Goal: Task Accomplishment & Management: Use online tool/utility

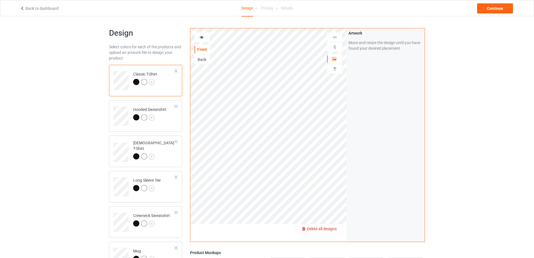
click at [330, 229] on span "Delete all designs" at bounding box center [322, 228] width 30 height 4
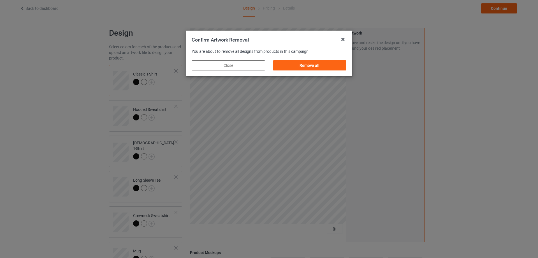
click at [309, 59] on div "Remove all" at bounding box center [309, 65] width 81 height 18
click at [310, 61] on div "Remove all" at bounding box center [309, 65] width 73 height 10
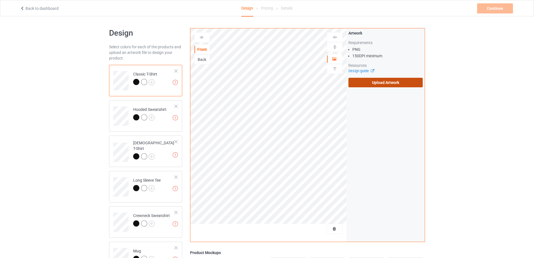
click at [382, 81] on label "Upload Artwork" at bounding box center [386, 83] width 74 height 10
click at [0, 0] on input "Upload Artwork" at bounding box center [0, 0] width 0 height 0
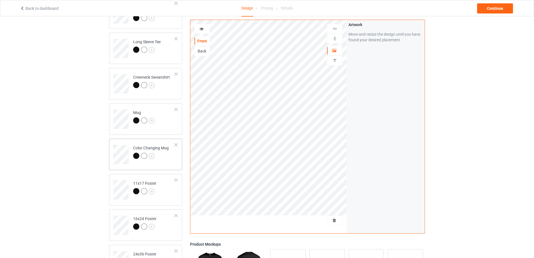
scroll to position [140, 0]
drag, startPoint x: 163, startPoint y: 128, endPoint x: 171, endPoint y: 122, distance: 10.0
click at [163, 128] on div "Mug" at bounding box center [145, 116] width 73 height 31
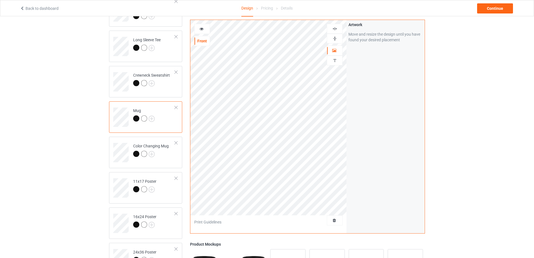
click at [334, 40] on img at bounding box center [334, 38] width 5 height 5
click at [492, 9] on div "Continue" at bounding box center [495, 8] width 36 height 10
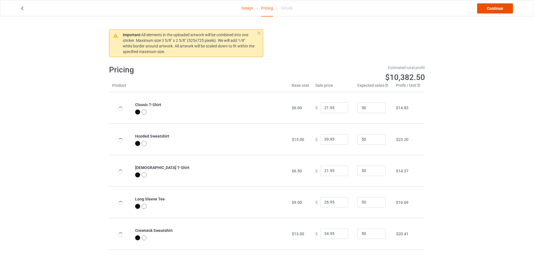
click at [492, 9] on link "Continue" at bounding box center [495, 8] width 36 height 10
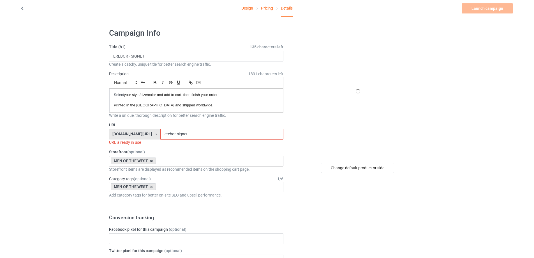
click at [152, 161] on icon at bounding box center [151, 161] width 3 height 4
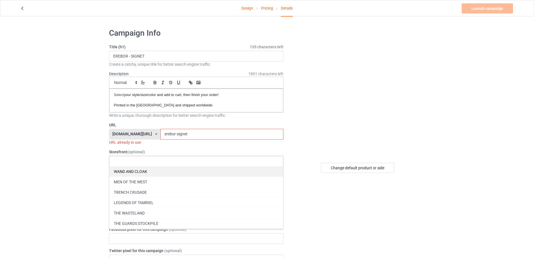
click at [146, 170] on div "WAND AND CLOAK" at bounding box center [196, 171] width 174 height 10
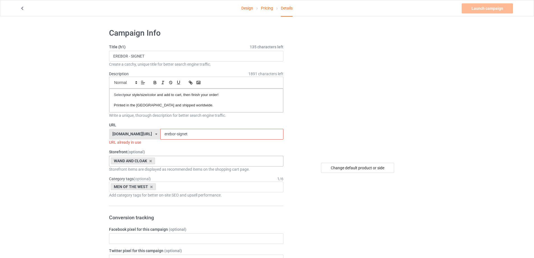
click at [150, 187] on icon at bounding box center [151, 187] width 3 height 4
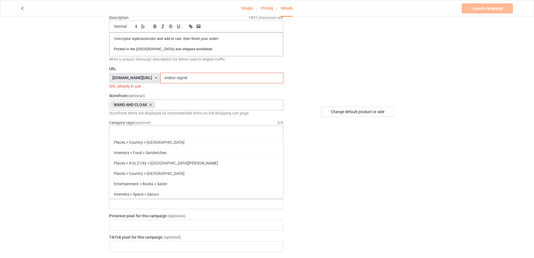
scroll to position [24323, 0]
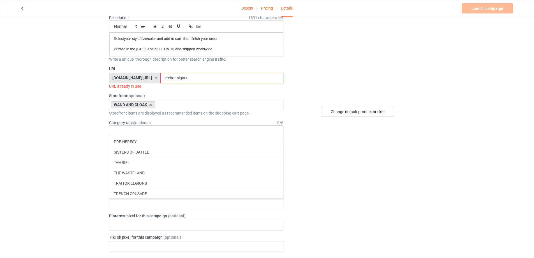
click at [148, 206] on div "WAND & CLOAK" at bounding box center [196, 204] width 174 height 10
click at [362, 182] on div "Change default product or side" at bounding box center [358, 253] width 142 height 571
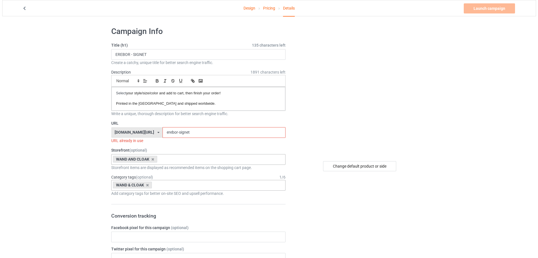
scroll to position [0, 0]
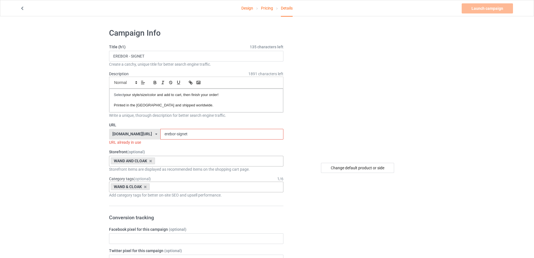
drag, startPoint x: 191, startPoint y: 50, endPoint x: 160, endPoint y: 51, distance: 31.2
click at [160, 51] on div "Title (h1) 135 characters left EREBOR - SIGNET Create a catchy, unique title fo…" at bounding box center [196, 55] width 174 height 23
drag, startPoint x: 153, startPoint y: 56, endPoint x: 24, endPoint y: 58, distance: 129.0
paste input "WIT"
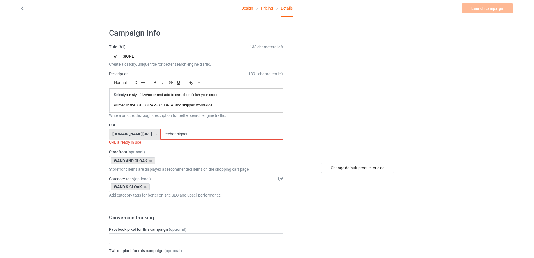
type input "WIT - SIGNET"
drag, startPoint x: 192, startPoint y: 135, endPoint x: 78, endPoint y: 130, distance: 114.2
paste input "Wit -"
click at [160, 132] on input "Wit - signet" at bounding box center [221, 134] width 123 height 11
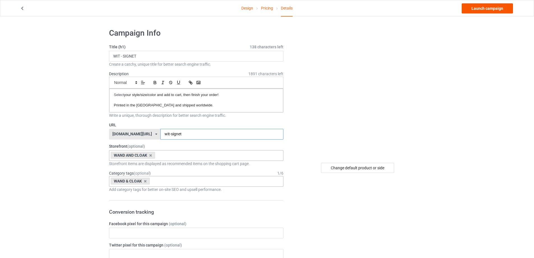
type input "wit-signet"
click at [476, 7] on link "Launch campaign" at bounding box center [487, 8] width 51 height 10
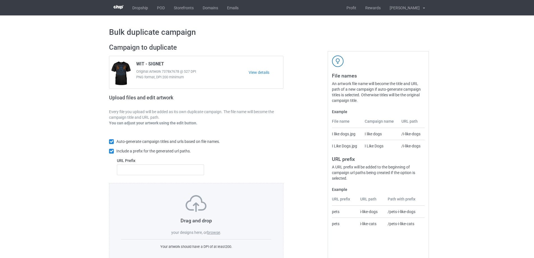
click at [215, 234] on label "browse" at bounding box center [213, 232] width 13 height 4
click at [0, 0] on input "browse" at bounding box center [0, 0] width 0 height 0
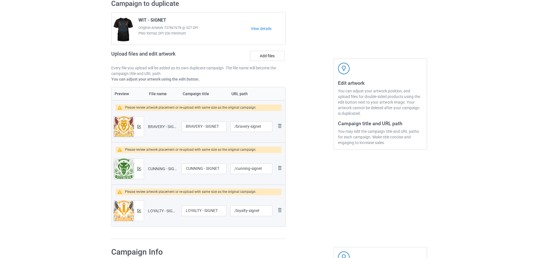
scroll to position [28, 0]
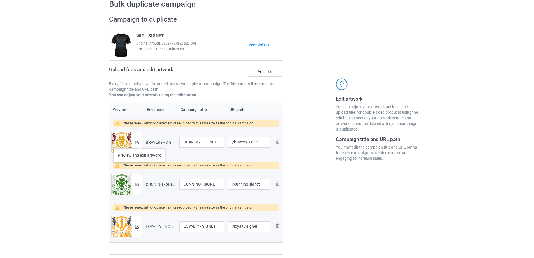
click at [139, 142] on div at bounding box center [137, 142] width 10 height 20
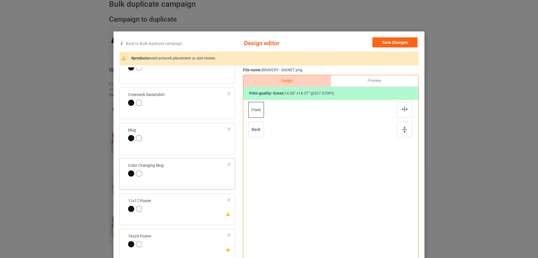
scroll to position [140, 0]
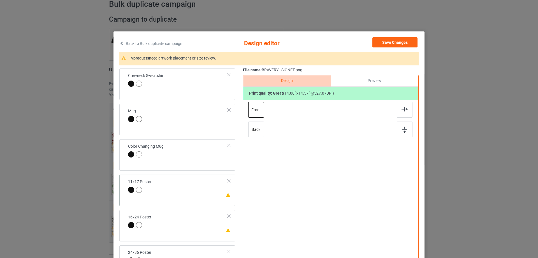
click at [199, 191] on td "Please review artwork placement 11x17 Poster" at bounding box center [178, 186] width 106 height 19
click at [406, 130] on div at bounding box center [405, 129] width 16 height 16
click at [402, 109] on img at bounding box center [405, 109] width 6 height 4
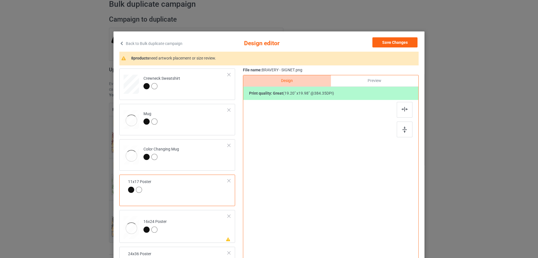
click at [209, 212] on td "Please review artwork placement 16x24 Poster" at bounding box center [186, 226] width 91 height 28
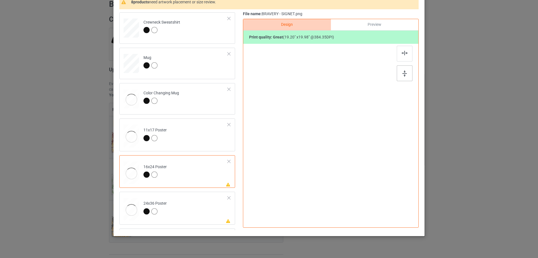
click at [398, 73] on div at bounding box center [405, 73] width 16 height 16
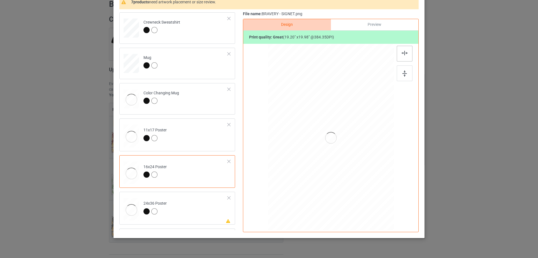
click at [402, 55] on img at bounding box center [405, 53] width 6 height 4
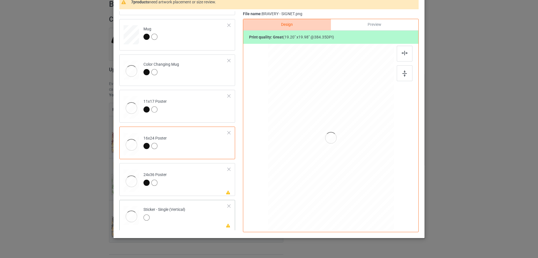
scroll to position [224, 0]
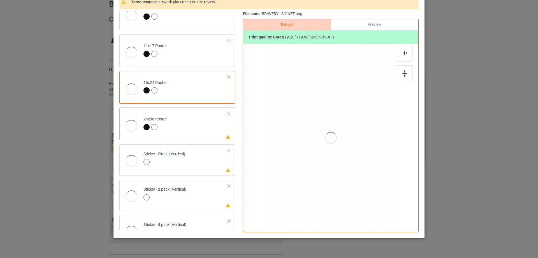
click at [195, 131] on td "Please review artwork placement 24x36 Poster" at bounding box center [186, 124] width 91 height 28
click at [408, 75] on div at bounding box center [405, 73] width 16 height 16
drag, startPoint x: 402, startPoint y: 55, endPoint x: 364, endPoint y: 90, distance: 51.2
click at [402, 55] on img at bounding box center [405, 53] width 6 height 4
click at [199, 171] on div "Please review artwork placement Sticker - Single (Vertical)" at bounding box center [177, 159] width 116 height 31
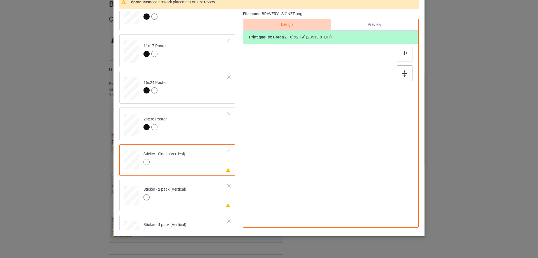
click at [407, 69] on div at bounding box center [405, 73] width 16 height 16
click at [405, 47] on div at bounding box center [405, 54] width 16 height 16
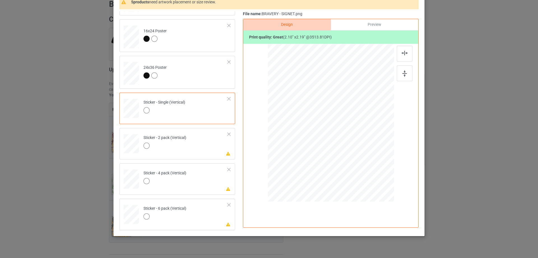
scroll to position [280, 0]
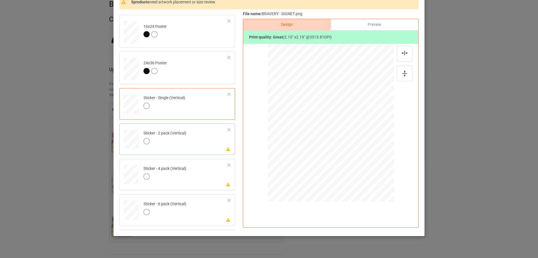
click at [203, 140] on td "Please review artwork placement Sticker - 2 pack (Vertical)" at bounding box center [186, 138] width 91 height 25
click at [403, 69] on div at bounding box center [405, 73] width 16 height 16
click at [403, 50] on div at bounding box center [405, 54] width 16 height 16
click at [198, 178] on td "Please review artwork placement Sticker - 4 pack (Vertical)" at bounding box center [186, 173] width 91 height 25
click at [392, 74] on div at bounding box center [331, 117] width 146 height 146
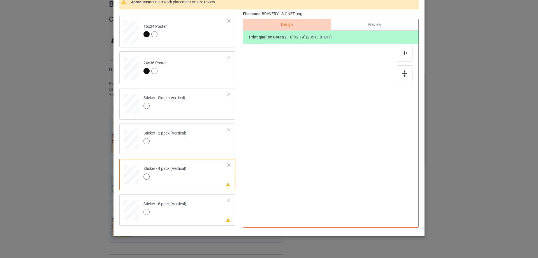
click at [412, 70] on div "Design Preview Print quality: great ( 2.10 " x 2.19 " @ 3513.81 DPI)" at bounding box center [331, 123] width 176 height 209
click at [399, 77] on div at bounding box center [405, 73] width 16 height 16
click at [402, 49] on div at bounding box center [405, 54] width 16 height 16
click at [206, 204] on td "Please review artwork placement Sticker - 6 pack (Vertical)" at bounding box center [186, 208] width 91 height 25
click at [403, 71] on img at bounding box center [405, 73] width 4 height 6
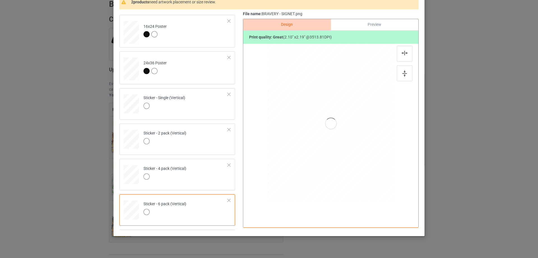
click at [401, 56] on div at bounding box center [405, 54] width 16 height 16
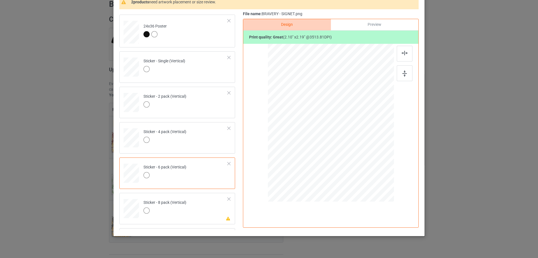
scroll to position [365, 0]
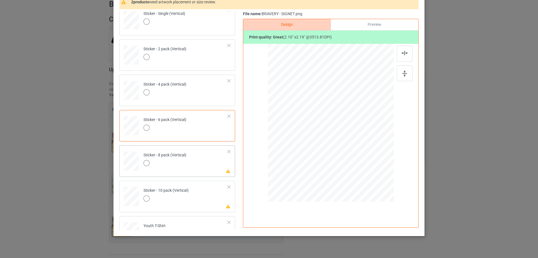
click at [202, 170] on td "Please review artwork placement Sticker - 8 pack (Vertical)" at bounding box center [186, 160] width 91 height 25
click at [403, 76] on img at bounding box center [405, 73] width 4 height 6
click at [402, 51] on img at bounding box center [405, 53] width 6 height 4
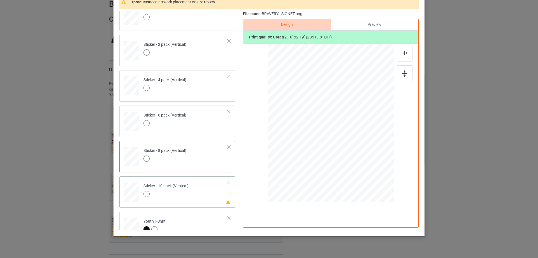
scroll to position [382, 0]
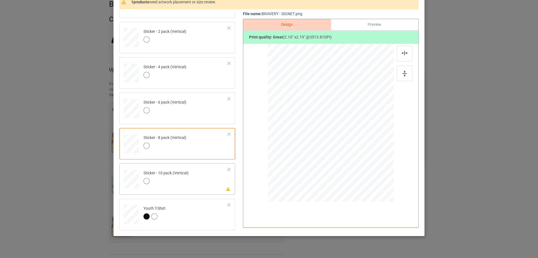
click at [191, 185] on td "Please review artwork placement Sticker - 10 pack (Vertical)" at bounding box center [186, 177] width 91 height 25
click at [397, 73] on div at bounding box center [405, 73] width 16 height 16
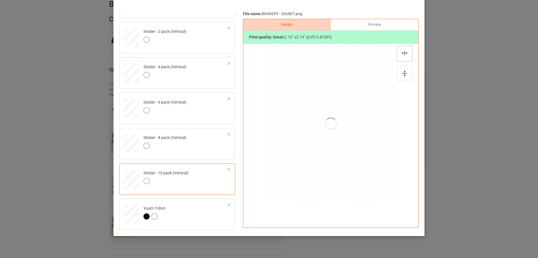
click at [402, 55] on img at bounding box center [405, 53] width 6 height 4
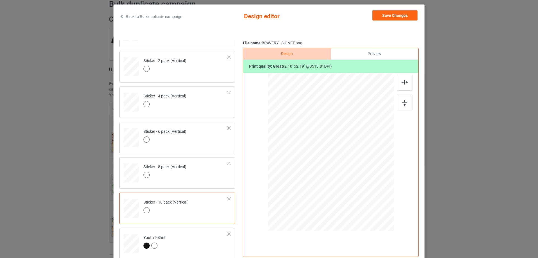
scroll to position [0, 0]
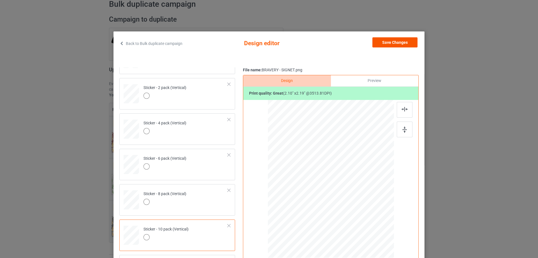
drag, startPoint x: 401, startPoint y: 37, endPoint x: 401, endPoint y: 41, distance: 3.4
click at [401, 38] on div "Back to Bulk duplicate campaign Design editor Save Changes Classic T-Shirt Hood…" at bounding box center [269, 161] width 311 height 261
click at [402, 46] on button "Save Changes" at bounding box center [395, 42] width 45 height 10
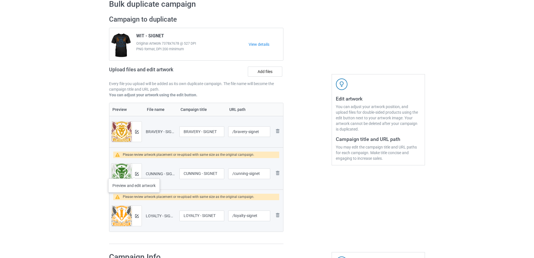
click at [134, 173] on div at bounding box center [137, 174] width 10 height 20
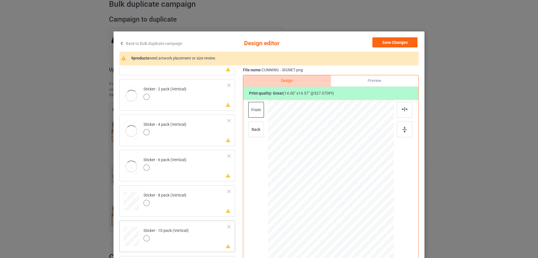
scroll to position [66, 0]
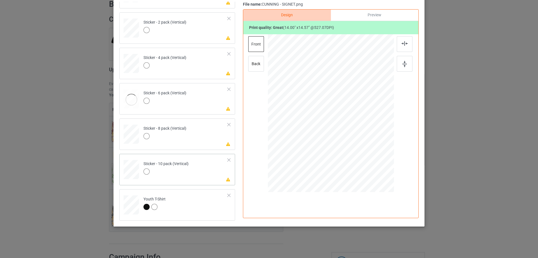
click at [202, 172] on td "Please review artwork placement Sticker - 10 pack (Vertical)" at bounding box center [186, 168] width 91 height 25
click at [406, 62] on div at bounding box center [405, 64] width 16 height 16
click at [406, 42] on img at bounding box center [405, 43] width 6 height 4
click at [204, 133] on td "Please review artwork placement Sticker - 8 pack (Vertical)" at bounding box center [186, 133] width 91 height 25
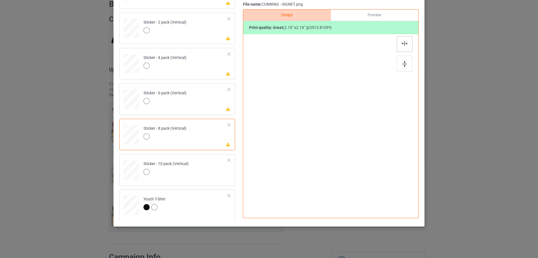
click at [399, 63] on div at bounding box center [405, 64] width 16 height 16
click at [397, 49] on div at bounding box center [405, 44] width 16 height 16
click at [202, 94] on td "Please review artwork placement Sticker - 6 pack (Vertical)" at bounding box center [186, 98] width 91 height 25
click at [404, 65] on img at bounding box center [405, 64] width 4 height 6
click at [403, 42] on img at bounding box center [405, 43] width 6 height 4
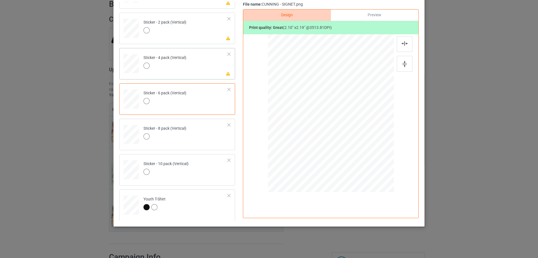
click at [222, 68] on td "Please review artwork placement Sticker - 4 pack (Vertical)" at bounding box center [186, 62] width 91 height 25
click at [399, 61] on div at bounding box center [405, 64] width 16 height 16
click at [402, 49] on div at bounding box center [405, 44] width 16 height 16
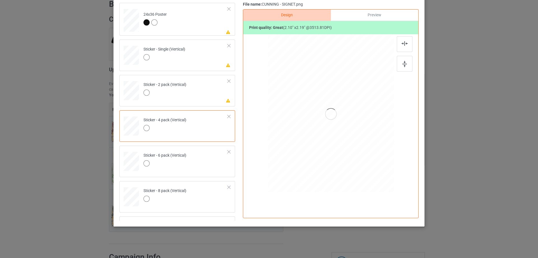
scroll to position [298, 0]
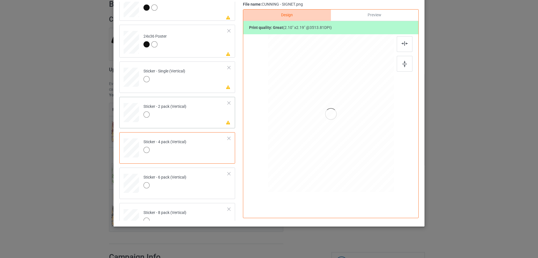
click at [205, 114] on td "Please review artwork placement Sticker - 2 pack (Vertical)" at bounding box center [186, 111] width 91 height 25
click at [403, 63] on img at bounding box center [405, 64] width 4 height 6
click at [401, 47] on div at bounding box center [405, 44] width 16 height 16
click at [197, 81] on td "Please review artwork placement Sticker - Single (Vertical)" at bounding box center [186, 76] width 91 height 25
click at [404, 62] on img at bounding box center [405, 64] width 4 height 6
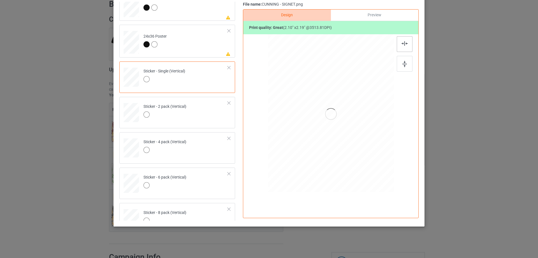
click at [402, 45] on img at bounding box center [405, 43] width 6 height 4
click at [192, 52] on td "Please review artwork placement 24x36 Poster" at bounding box center [186, 41] width 91 height 28
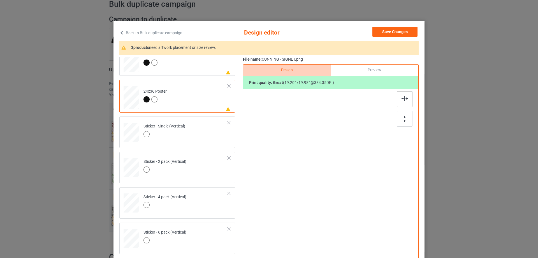
scroll to position [10, 0]
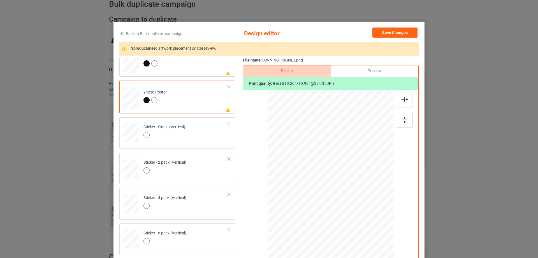
click at [401, 119] on div at bounding box center [405, 120] width 16 height 16
click at [402, 98] on img at bounding box center [405, 99] width 6 height 4
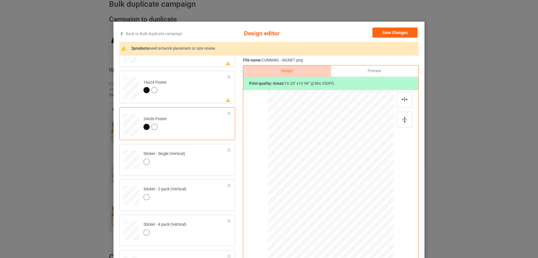
scroll to position [270, 0]
click at [200, 102] on td "Please review artwork placement 16x24 Poster" at bounding box center [186, 88] width 91 height 28
click at [403, 117] on img at bounding box center [405, 120] width 4 height 6
click at [404, 99] on img at bounding box center [405, 99] width 6 height 4
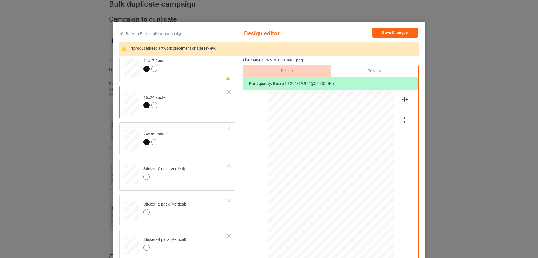
scroll to position [213, 0]
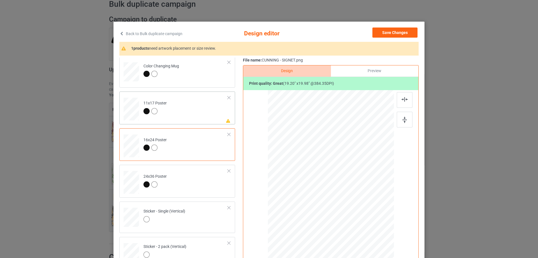
drag, startPoint x: 203, startPoint y: 118, endPoint x: 226, endPoint y: 118, distance: 22.7
click at [203, 118] on td "Please review artwork placement 11x17 Poster" at bounding box center [186, 108] width 91 height 28
click at [399, 117] on div at bounding box center [405, 120] width 16 height 16
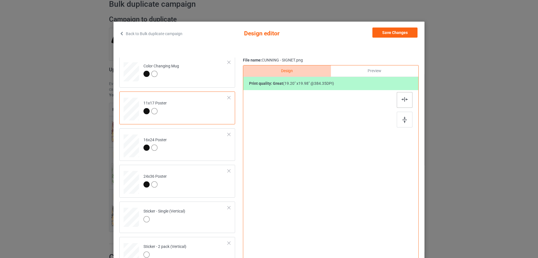
click at [402, 102] on img at bounding box center [405, 99] width 6 height 4
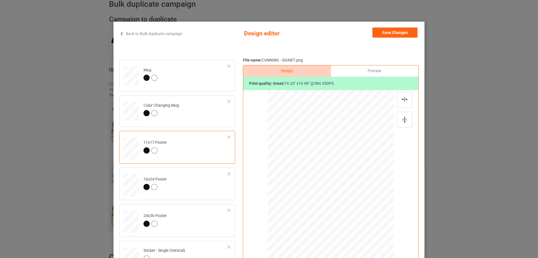
scroll to position [157, 0]
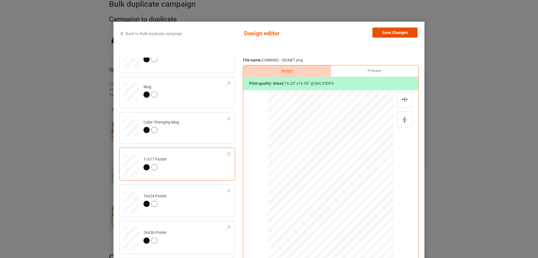
click at [384, 32] on button "Save Changes" at bounding box center [395, 32] width 45 height 10
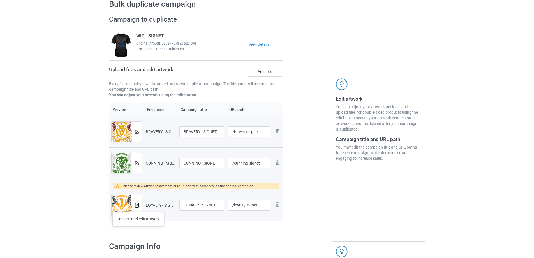
click at [138, 206] on img at bounding box center [137, 205] width 4 height 4
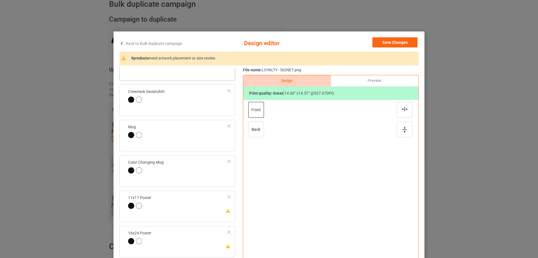
scroll to position [168, 0]
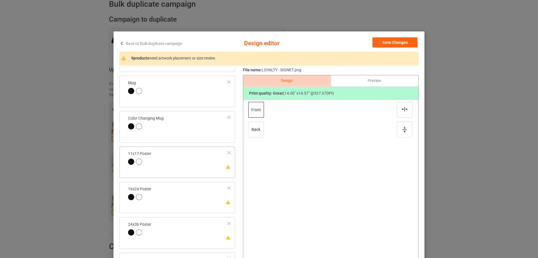
click at [213, 165] on td "Please review artwork placement 11x17 Poster" at bounding box center [178, 158] width 106 height 19
click at [410, 128] on div at bounding box center [405, 129] width 16 height 16
click at [402, 109] on img at bounding box center [405, 109] width 6 height 4
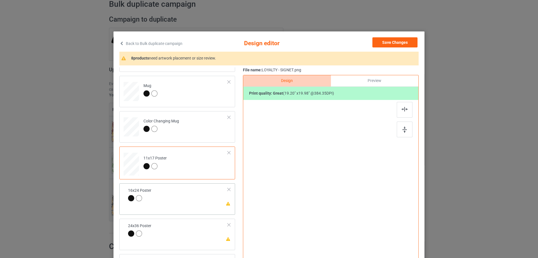
click at [206, 198] on td "Please review artwork placement 16x24 Poster" at bounding box center [178, 194] width 106 height 19
click at [403, 124] on div at bounding box center [405, 129] width 16 height 16
click at [399, 107] on div at bounding box center [405, 110] width 16 height 16
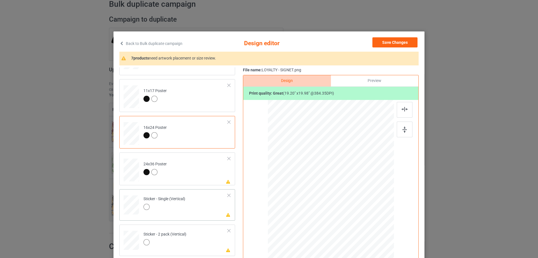
scroll to position [252, 0]
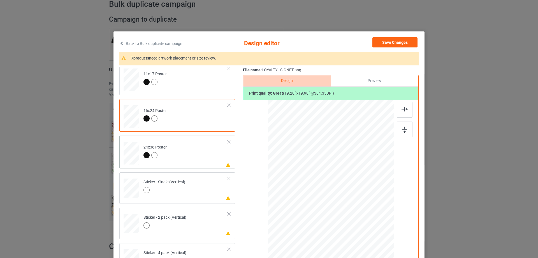
click at [204, 166] on div "Please review artwork placement 24x36 Poster" at bounding box center [177, 151] width 116 height 33
click at [398, 126] on div at bounding box center [405, 129] width 16 height 16
click at [401, 107] on div at bounding box center [405, 110] width 16 height 16
click at [202, 188] on td "Please review artwork placement Sticker - Single (Vertical)" at bounding box center [186, 186] width 91 height 25
click at [397, 128] on div at bounding box center [405, 129] width 16 height 16
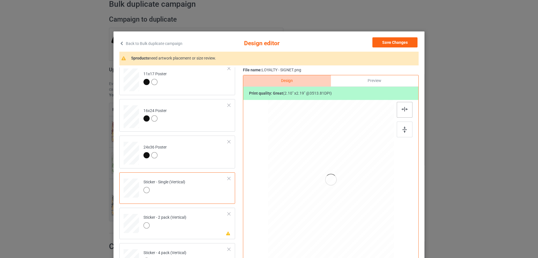
click at [398, 112] on div at bounding box center [405, 110] width 16 height 16
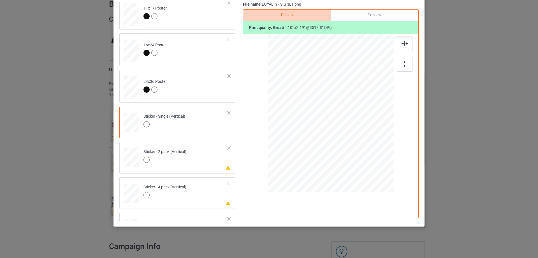
scroll to position [66, 0]
click at [208, 164] on td "Please review artwork placement Sticker - 2 pack (Vertical)" at bounding box center [186, 156] width 91 height 25
click at [403, 64] on img at bounding box center [405, 64] width 4 height 6
click at [400, 47] on div at bounding box center [405, 44] width 16 height 16
click at [190, 188] on td "Please review artwork placement Sticker - 4 pack (Vertical)" at bounding box center [186, 191] width 91 height 25
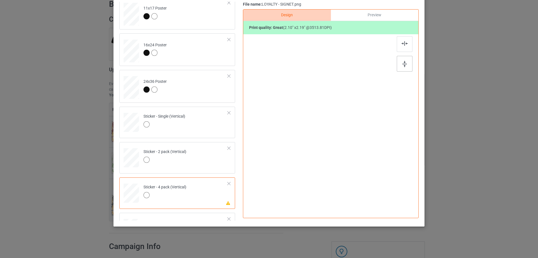
click at [405, 65] on img at bounding box center [405, 64] width 4 height 6
click at [404, 41] on img at bounding box center [405, 43] width 6 height 4
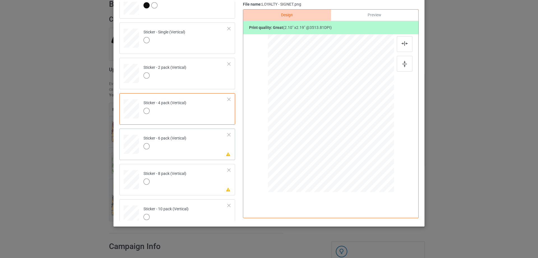
click at [199, 153] on td "Please review artwork placement Sticker - 6 pack (Vertical)" at bounding box center [186, 143] width 91 height 25
click at [403, 62] on img at bounding box center [405, 64] width 4 height 6
click at [399, 45] on div at bounding box center [405, 44] width 16 height 16
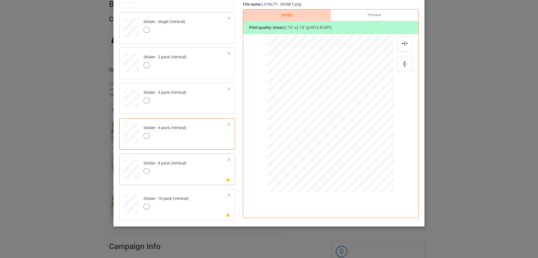
scroll to position [365, 0]
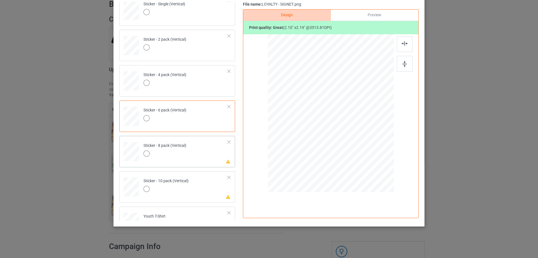
click at [210, 155] on td "Please review artwork placement Sticker - 8 pack (Vertical)" at bounding box center [186, 150] width 91 height 25
click at [404, 61] on img at bounding box center [405, 64] width 4 height 6
click at [406, 44] on img at bounding box center [405, 43] width 6 height 4
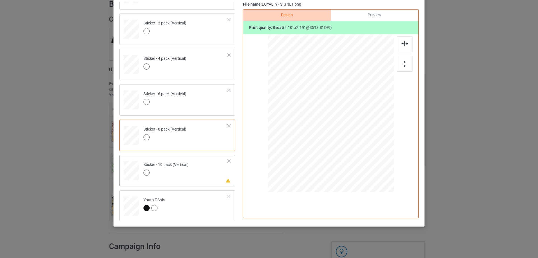
scroll to position [382, 0]
click at [210, 167] on td "Please review artwork placement Sticker - 10 pack (Vertical)" at bounding box center [186, 168] width 91 height 25
click at [403, 60] on div at bounding box center [405, 64] width 16 height 16
click at [405, 45] on img at bounding box center [405, 43] width 6 height 4
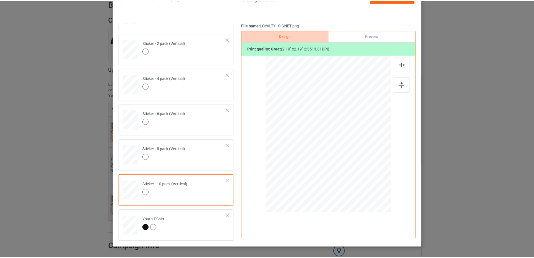
scroll to position [0, 0]
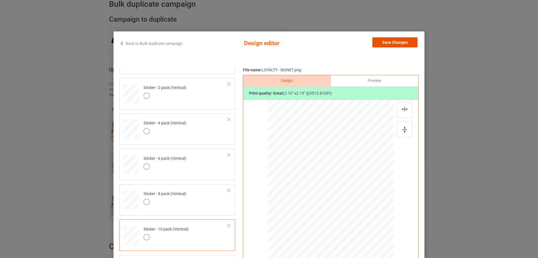
click at [384, 42] on button "Save Changes" at bounding box center [395, 42] width 45 height 10
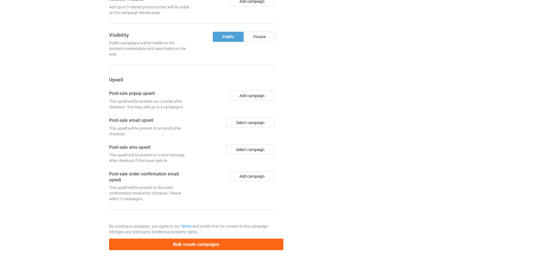
scroll to position [519, 0]
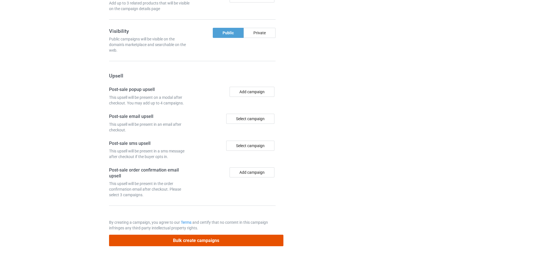
click at [229, 243] on button "Bulk create campaigns" at bounding box center [196, 239] width 174 height 11
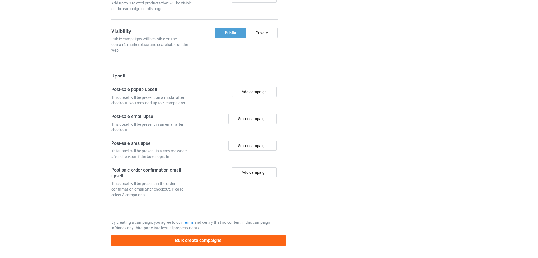
scroll to position [0, 0]
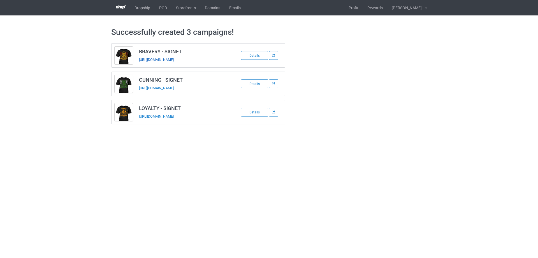
drag, startPoint x: 219, startPoint y: 61, endPoint x: 191, endPoint y: 60, distance: 28.1
click at [191, 60] on td "BRAVERY - SIGNET [URL][DOMAIN_NAME]" at bounding box center [183, 55] width 95 height 24
copy link "bravery-signet"
drag, startPoint x: 224, startPoint y: 86, endPoint x: 190, endPoint y: 88, distance: 33.4
click at [190, 88] on td "CUNNING - SIGNET [URL][DOMAIN_NAME]" at bounding box center [183, 84] width 95 height 24
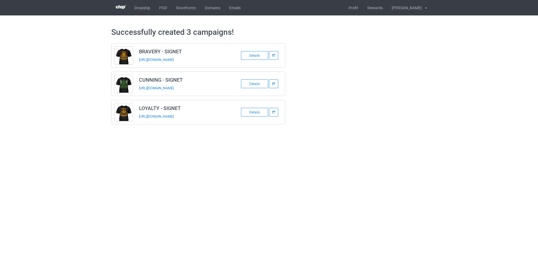
copy link "cunning-signet"
drag, startPoint x: 220, startPoint y: 115, endPoint x: 190, endPoint y: 116, distance: 29.5
click at [190, 116] on td "LOYALTY - SIGNET [URL][DOMAIN_NAME]" at bounding box center [183, 112] width 95 height 24
copy link "loyalty-signet"
